Goal: Task Accomplishment & Management: Complete application form

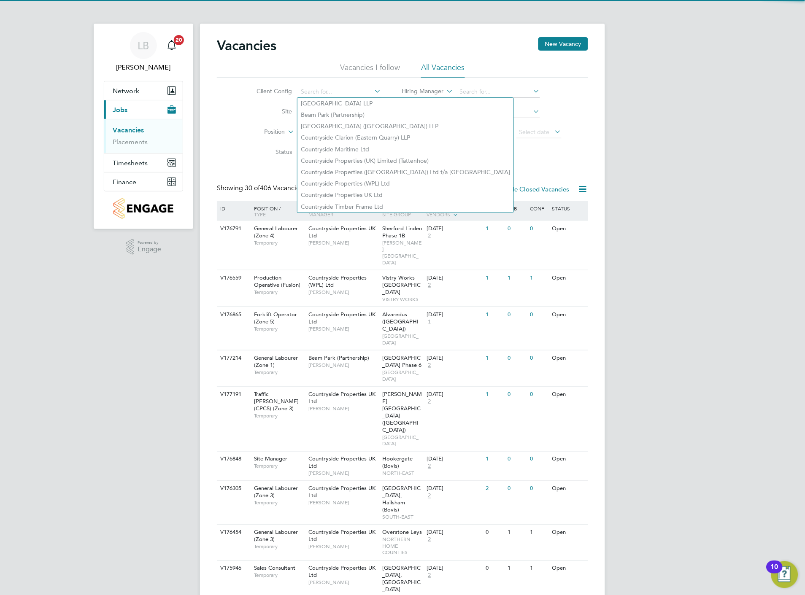
drag, startPoint x: 321, startPoint y: 94, endPoint x: 259, endPoint y: 99, distance: 61.3
click at [256, 100] on li "Client Config" at bounding box center [312, 92] width 159 height 20
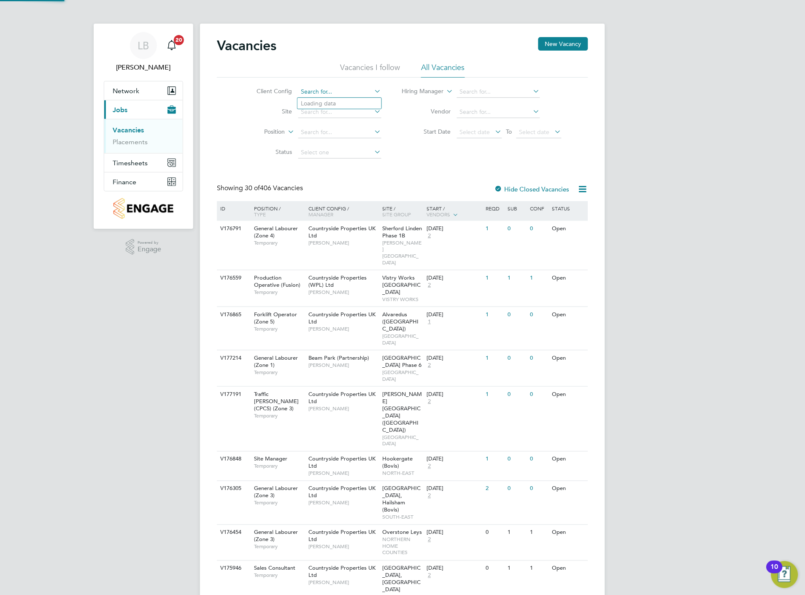
click at [343, 92] on input at bounding box center [339, 92] width 83 height 12
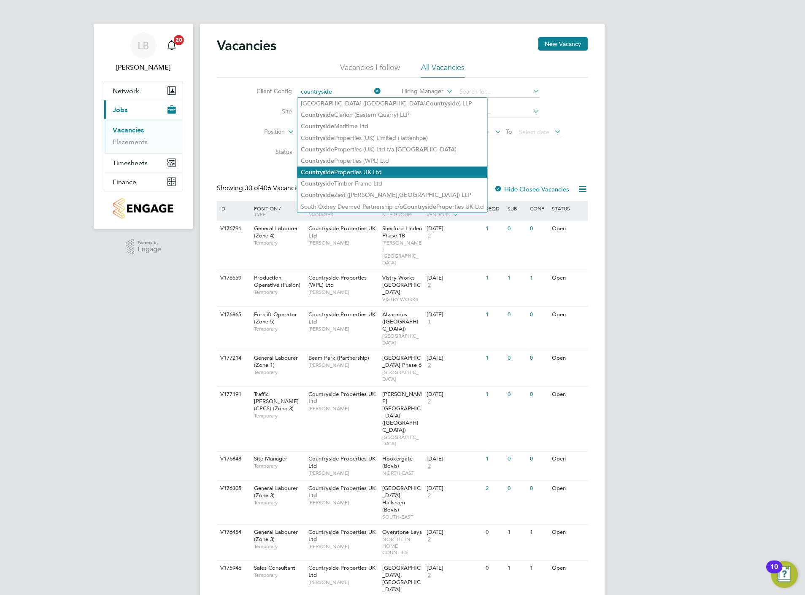
click at [359, 168] on li "Countryside Properties UK Ltd" at bounding box center [392, 172] width 190 height 11
type input "Countryside Properties UK Ltd"
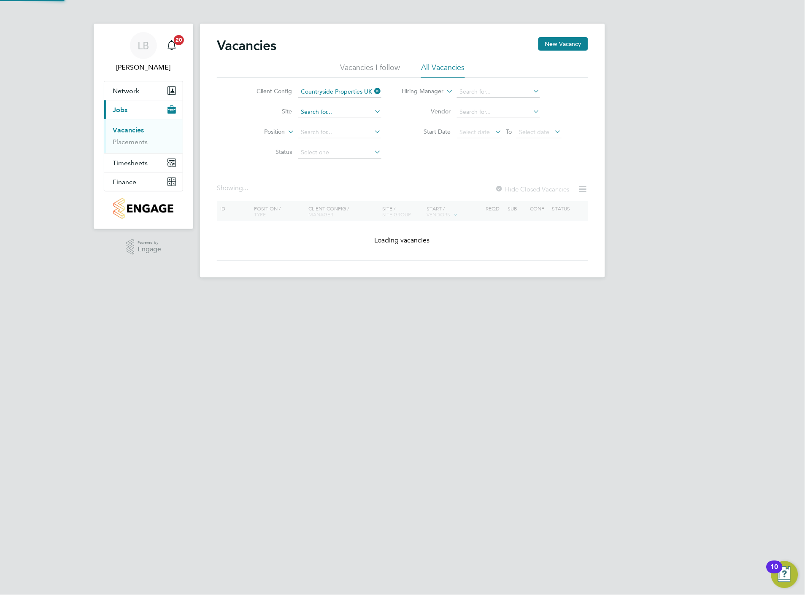
click at [318, 111] on input at bounding box center [339, 112] width 83 height 12
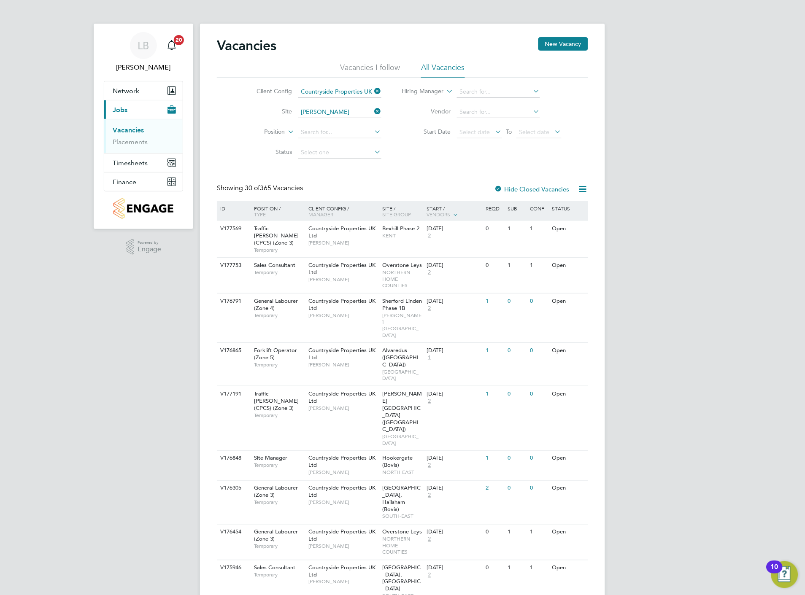
click at [351, 132] on li "[PERSON_NAME] ton (Phase 3)" at bounding box center [342, 135] width 90 height 11
type input "Royston (Phase 3)"
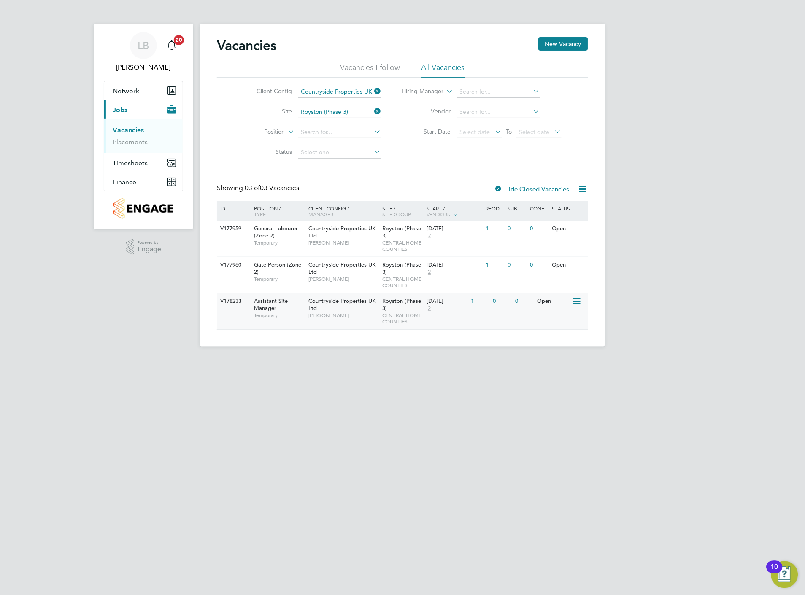
click at [576, 302] on icon at bounding box center [576, 302] width 8 height 10
click at [429, 305] on span "2" at bounding box center [428, 308] width 5 height 7
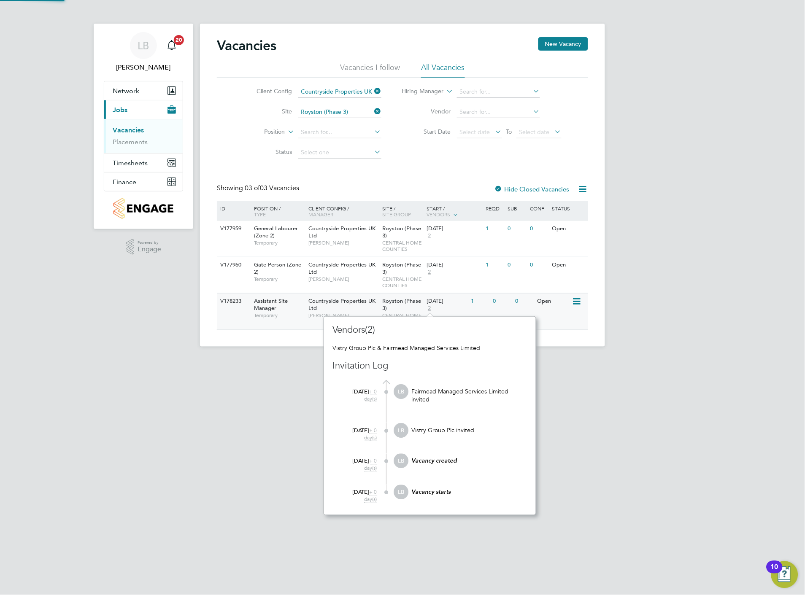
scroll to position [7, 6]
click at [394, 304] on span "Royston (Phase 3)" at bounding box center [402, 304] width 39 height 14
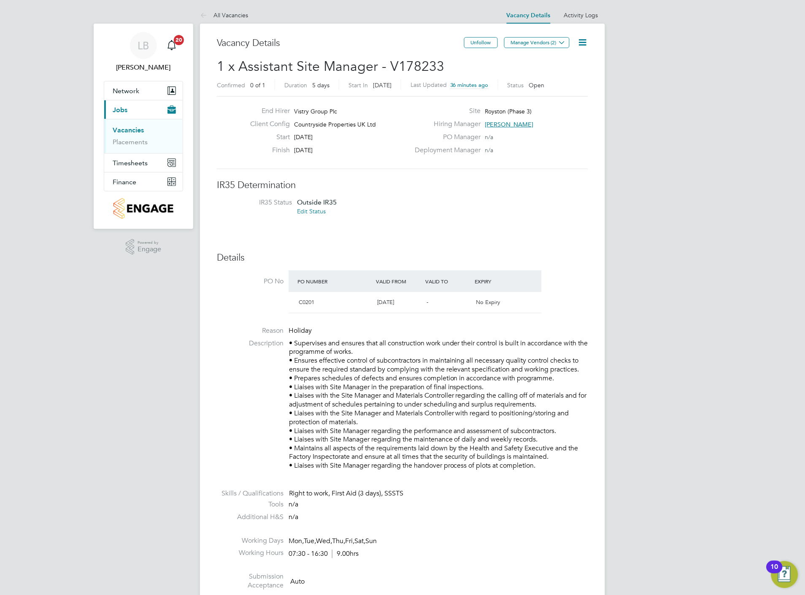
click at [581, 42] on icon at bounding box center [582, 42] width 11 height 11
click at [557, 62] on li "Edit Vacancy e" at bounding box center [561, 63] width 49 height 12
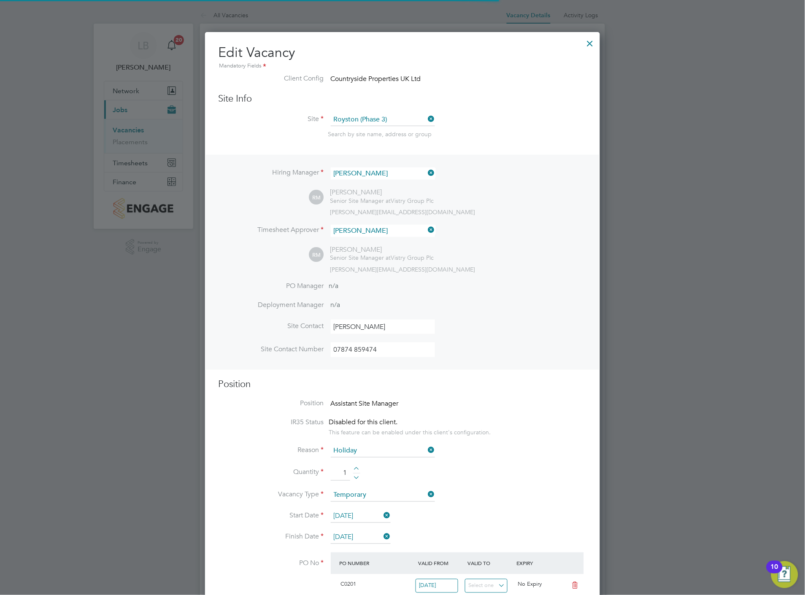
scroll to position [1079, 395]
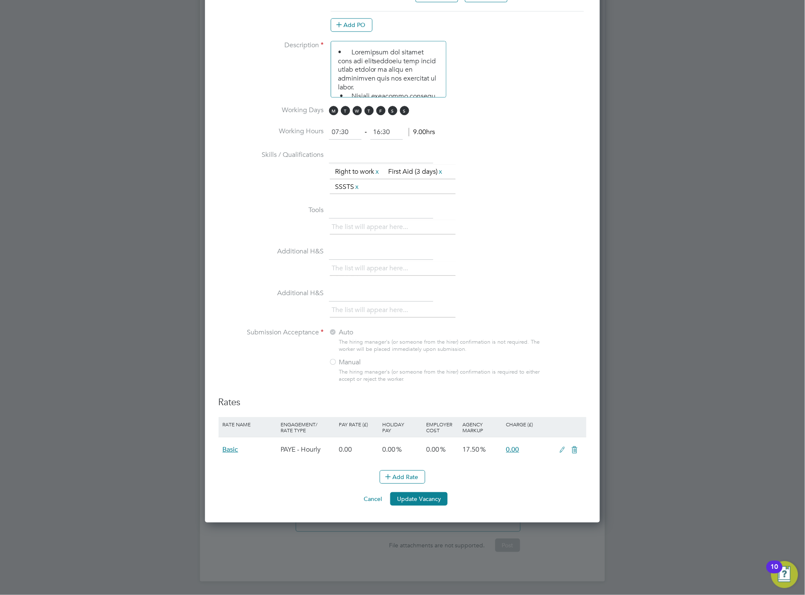
click at [562, 448] on icon at bounding box center [562, 450] width 11 height 7
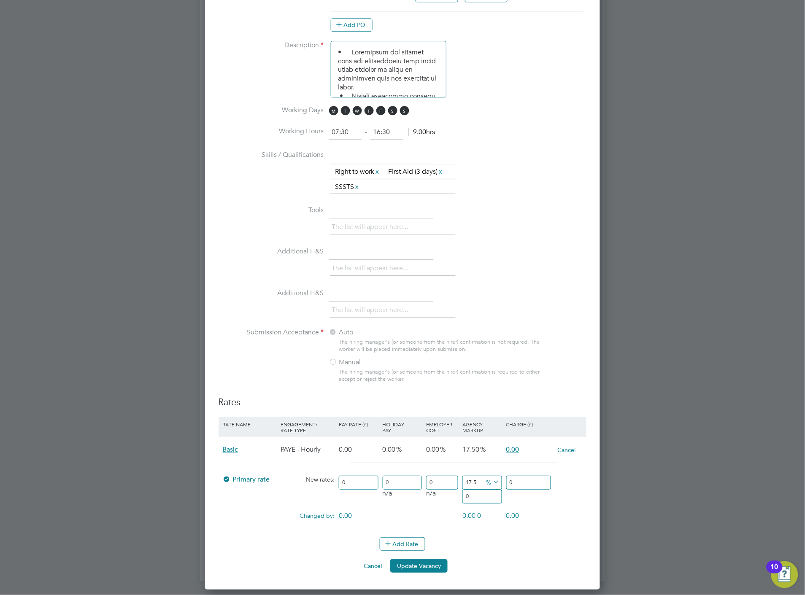
scroll to position [1133, 395]
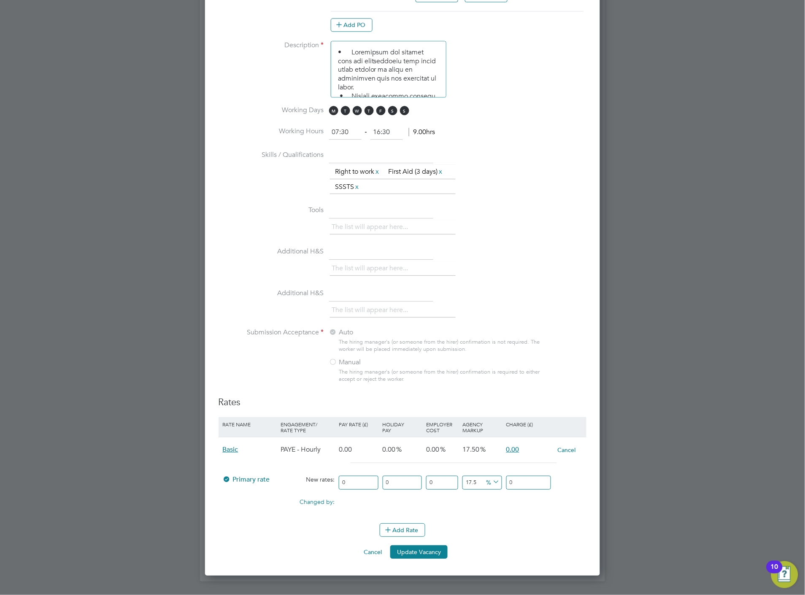
click at [518, 481] on input "0" at bounding box center [528, 483] width 45 height 14
type input "2"
type input "0"
type input "2"
type input "1300"
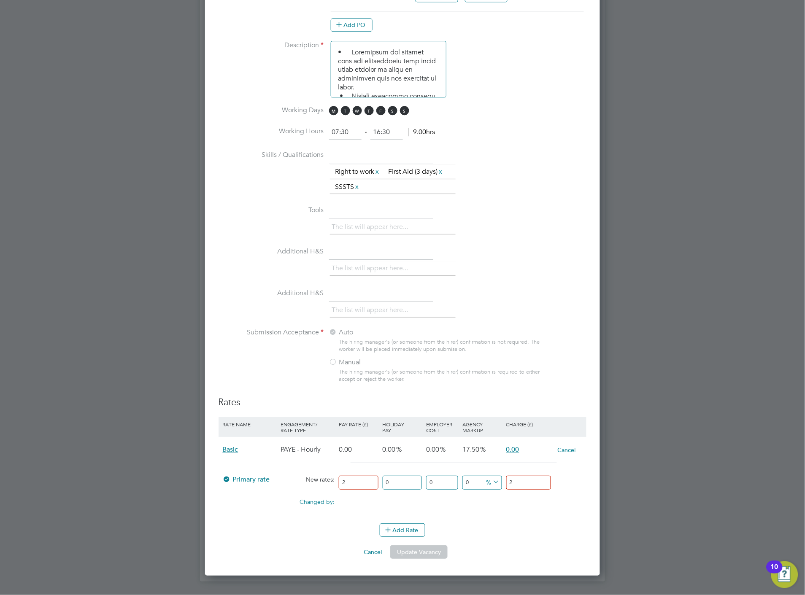
type input "28"
type input "14000"
type input "282"
type input "1300"
type input "28"
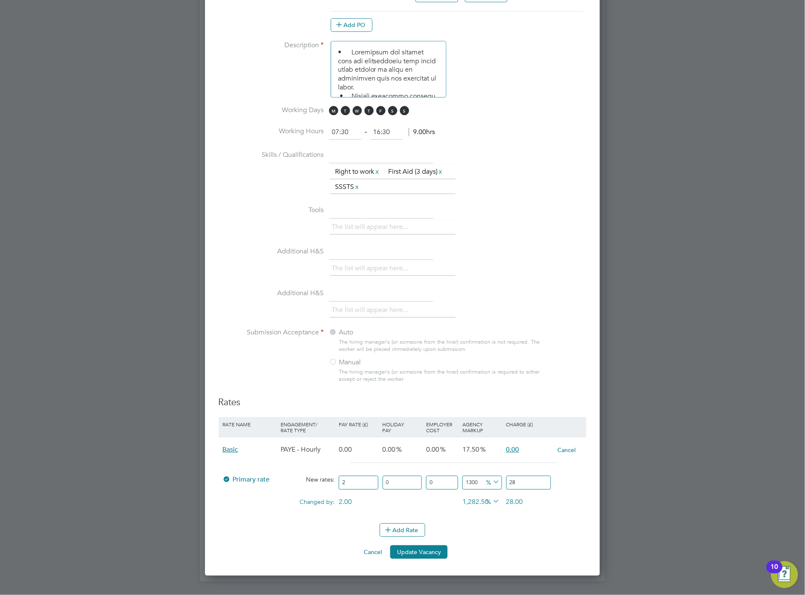
type input "0"
type input "2"
click at [469, 512] on li "Rate Name Engagement/ Rate Type Pay Rate (£) Holiday Pay Employer Cost Agency M…" at bounding box center [403, 470] width 368 height 106
click at [352, 476] on input "2" at bounding box center [358, 483] width 39 height 14
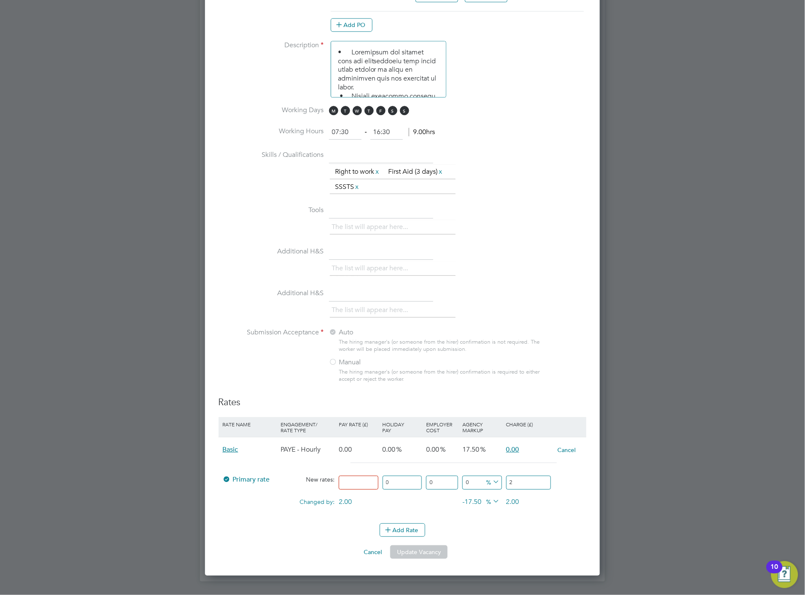
type input "0"
click at [434, 511] on div "Changed by: 0.00 0.00 0.00 -17.50 2 % 2.00" at bounding box center [403, 504] width 368 height 21
click at [374, 546] on button "Cancel" at bounding box center [373, 551] width 32 height 13
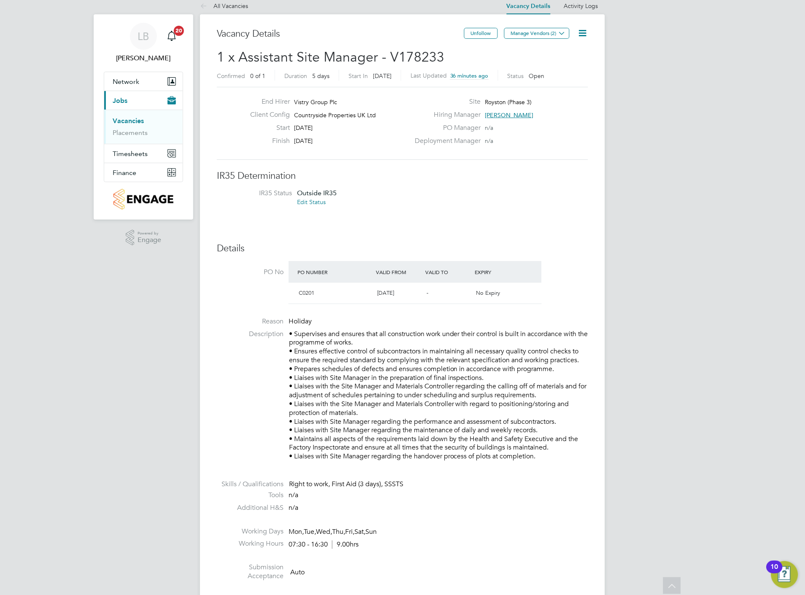
scroll to position [0, 0]
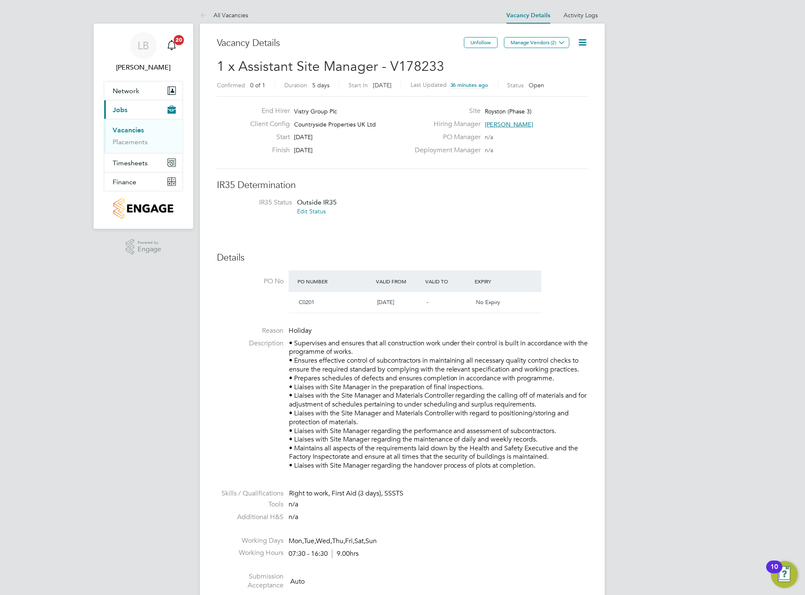
click at [583, 41] on icon at bounding box center [582, 42] width 11 height 11
click at [564, 61] on li "Edit Vacancy e" at bounding box center [561, 63] width 49 height 12
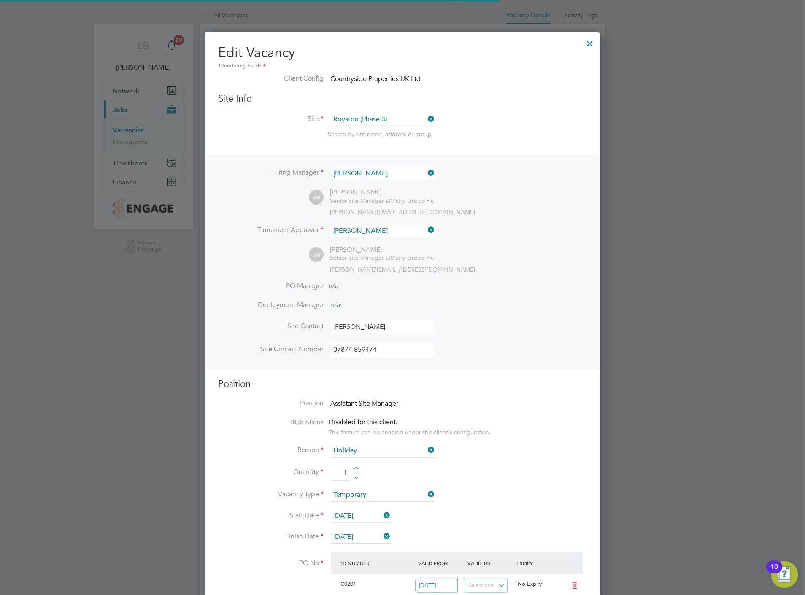
scroll to position [4, 4]
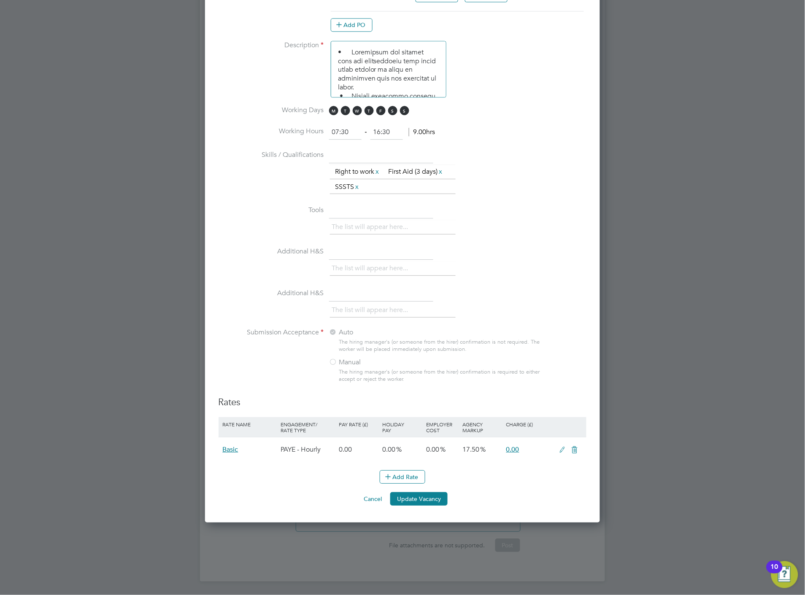
click at [563, 447] on icon at bounding box center [562, 450] width 11 height 7
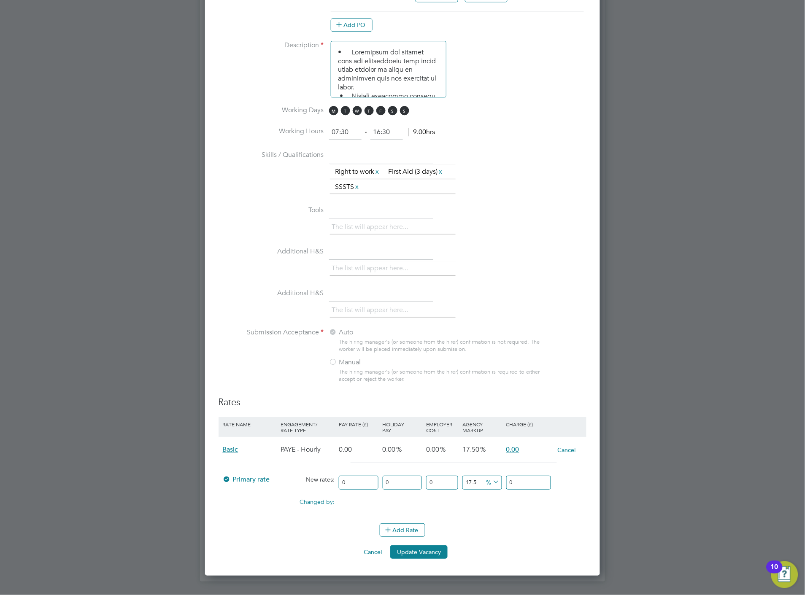
click at [418, 476] on input "0" at bounding box center [402, 483] width 39 height 14
type input "0"
click at [342, 481] on input "0" at bounding box center [358, 483] width 39 height 14
type input "2"
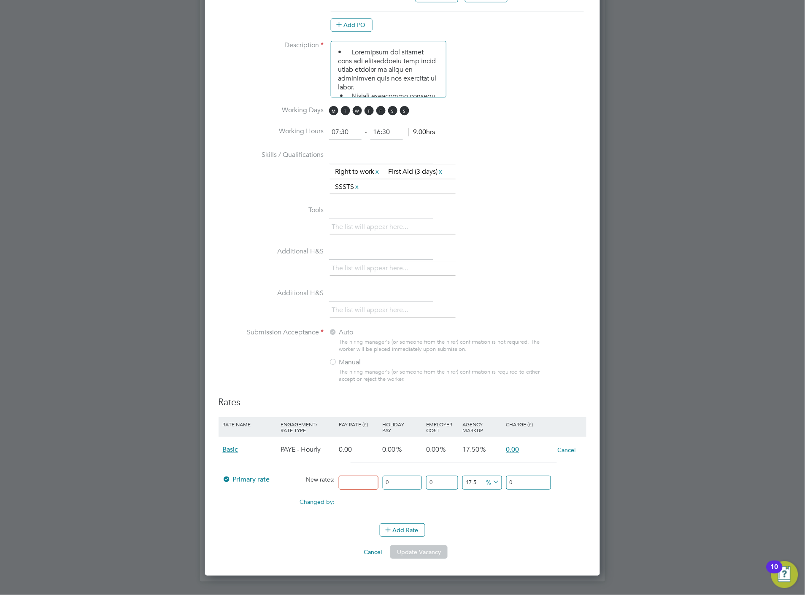
type input "2.35"
type input "24"
type input "28.2"
type input "240"
type input "282"
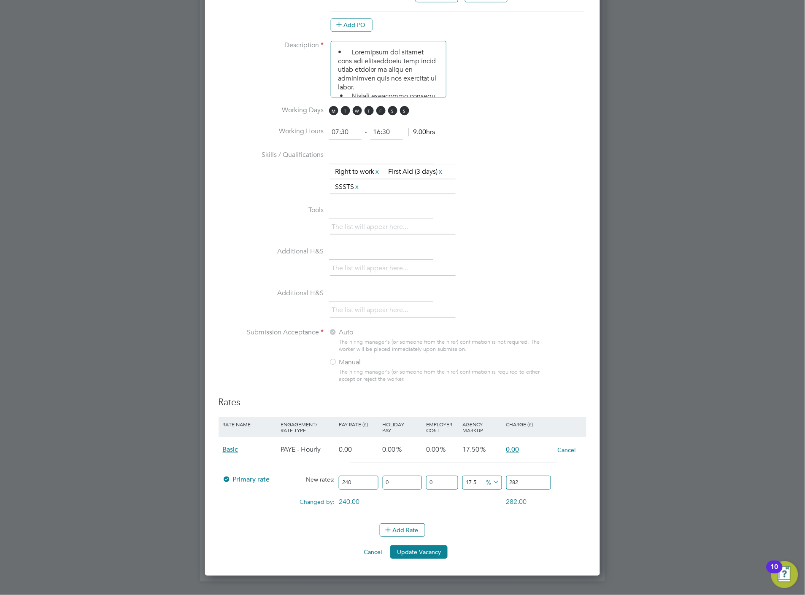
type input "240"
click at [486, 537] on li "Add Rate" at bounding box center [403, 534] width 368 height 22
click at [419, 545] on button "Update Vacancy" at bounding box center [418, 551] width 57 height 13
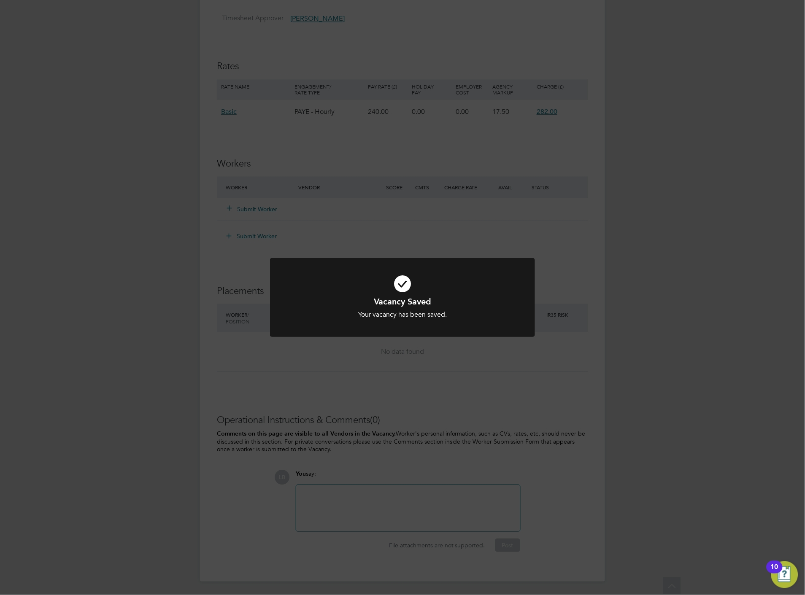
click at [546, 422] on div "Vacancy Saved Your vacancy has been saved. Cancel Okay" at bounding box center [402, 297] width 805 height 595
